Goal: Transaction & Acquisition: Purchase product/service

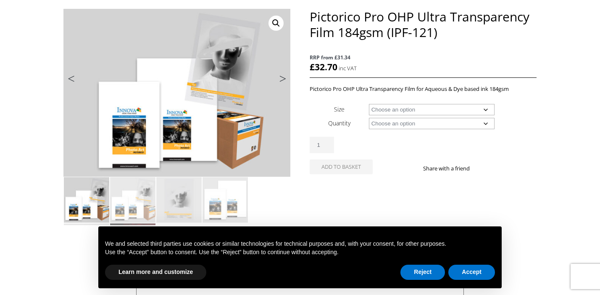
scroll to position [103, 0]
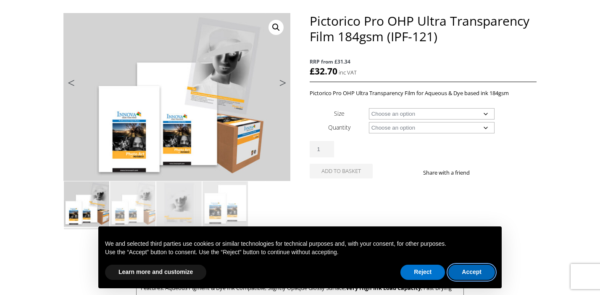
click at [467, 274] on button "Accept" at bounding box center [471, 271] width 47 height 15
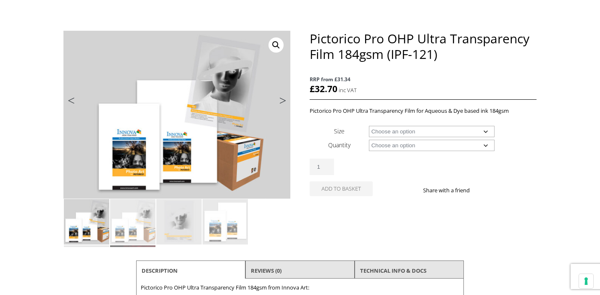
scroll to position [71, 0]
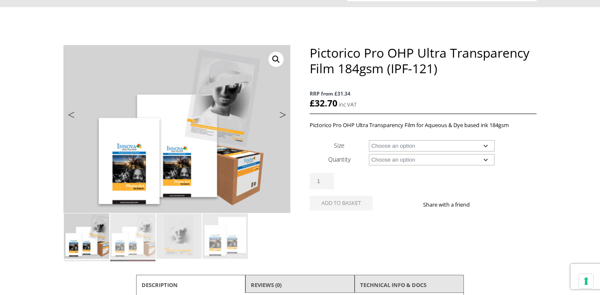
click at [409, 148] on select "Choose an option A4 Sheet A3+ Sheet 17" Wide Roll 24" Wide Roll 44" Wide Roll" at bounding box center [432, 145] width 126 height 11
select select "24-wide-roll"
click at [430, 159] on select "Choose an option 20m" at bounding box center [432, 159] width 126 height 11
select select "20m"
select select "24-wide-roll"
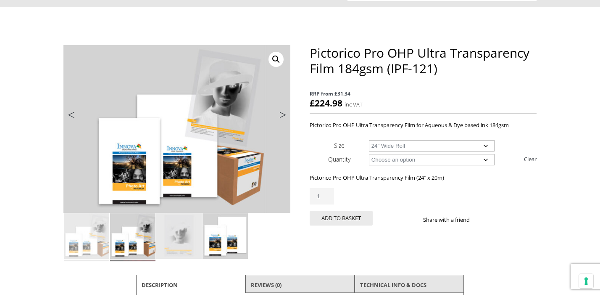
click at [214, 239] on img at bounding box center [225, 235] width 45 height 45
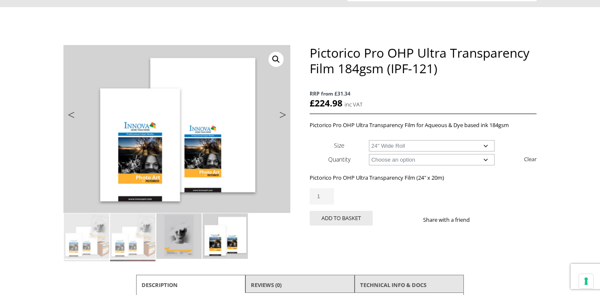
click at [180, 244] on img at bounding box center [178, 235] width 45 height 45
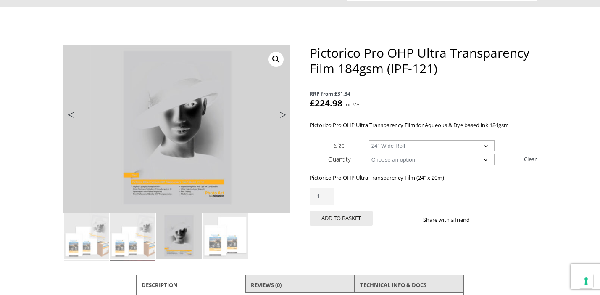
click at [282, 113] on link "Next" at bounding box center [279, 117] width 24 height 8
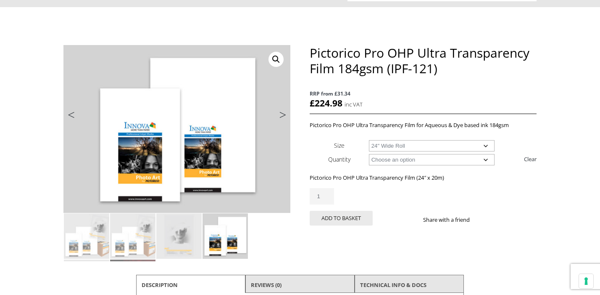
click at [282, 113] on link "Next" at bounding box center [279, 117] width 24 height 8
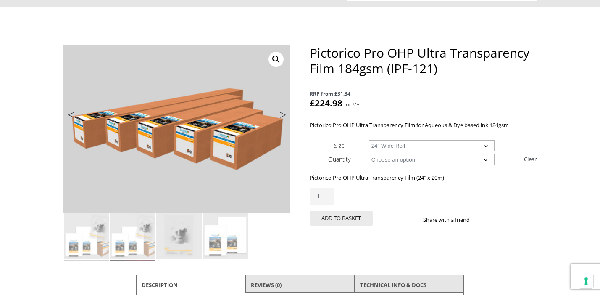
click at [282, 113] on link "Next" at bounding box center [279, 117] width 24 height 8
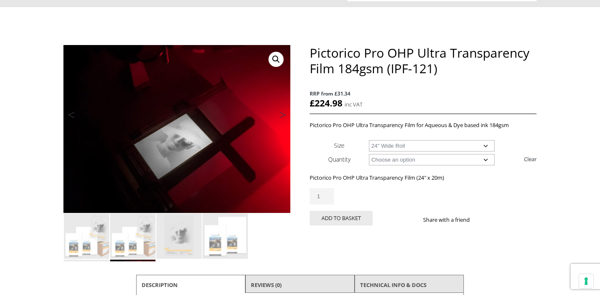
click at [282, 113] on link "Next" at bounding box center [279, 117] width 24 height 8
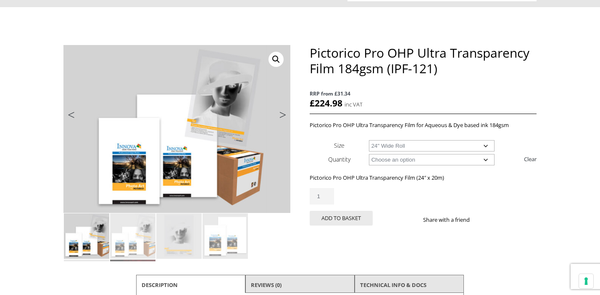
click at [282, 113] on link "Next" at bounding box center [279, 117] width 24 height 8
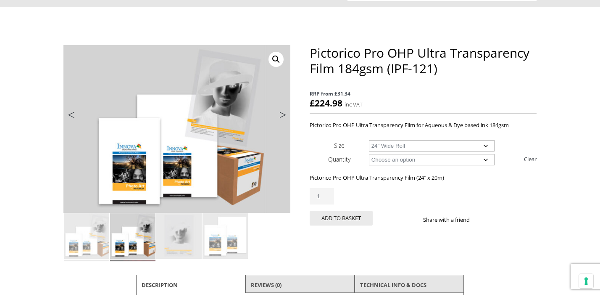
click at [282, 113] on link "Next" at bounding box center [279, 117] width 24 height 8
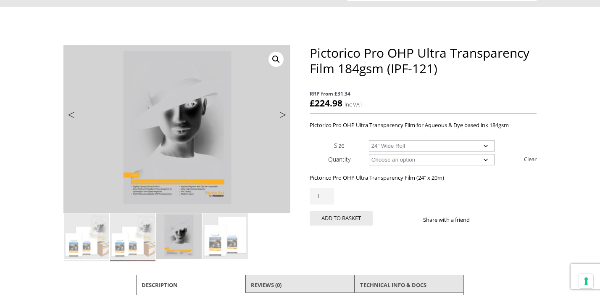
click at [282, 113] on link "Next" at bounding box center [279, 117] width 24 height 8
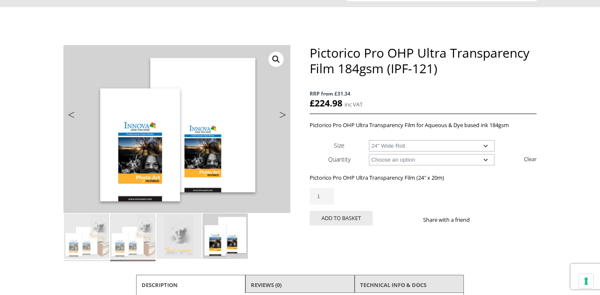
click at [282, 113] on link "Next" at bounding box center [279, 117] width 24 height 8
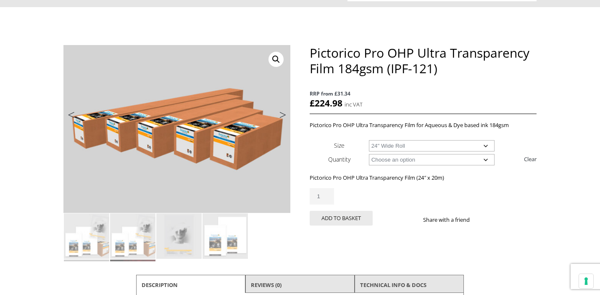
click at [282, 113] on link "Next" at bounding box center [279, 117] width 24 height 8
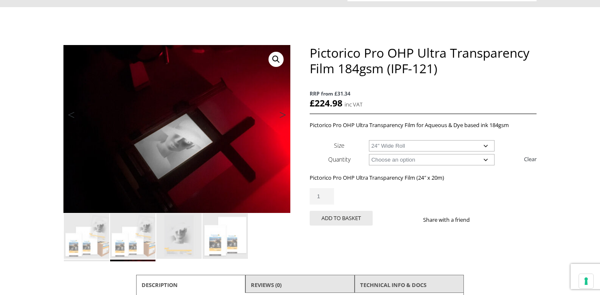
click at [328, 238] on div "Pictorico Pro OHP Ultra Transparency Film 184gsm (IPF-121) RRP from £31.34 £ 22…" at bounding box center [423, 145] width 227 height 200
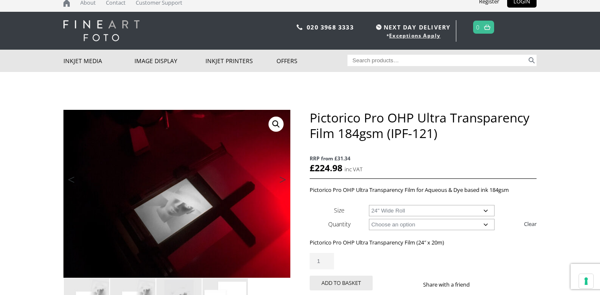
scroll to position [0, 0]
